Goal: Information Seeking & Learning: Learn about a topic

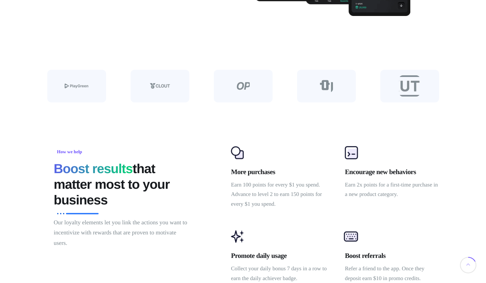
drag, startPoint x: 0, startPoint y: 0, endPoint x: 135, endPoint y: 96, distance: 165.8
click at [135, 96] on div at bounding box center [159, 86] width 59 height 33
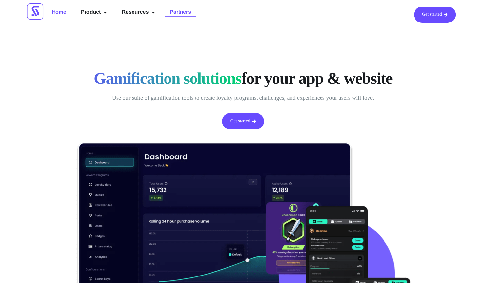
click at [183, 10] on link "Partners" at bounding box center [180, 13] width 31 height 12
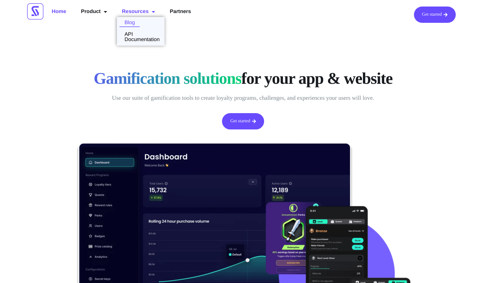
click at [127, 22] on link "Blog" at bounding box center [128, 22] width 23 height 5
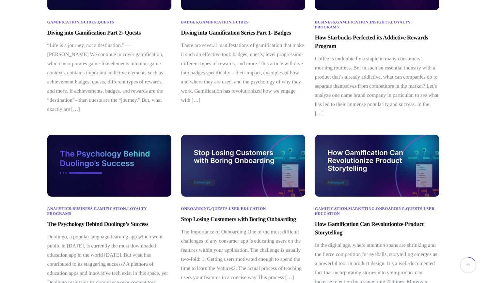
scroll to position [116, 0]
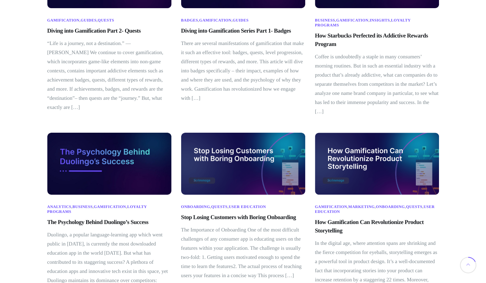
click at [131, 32] on link "Diving into Gamification Part 2- Quests" at bounding box center [94, 30] width 94 height 7
